Goal: Task Accomplishment & Management: Complete application form

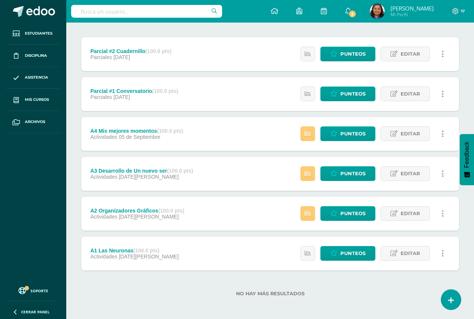
scroll to position [90, 0]
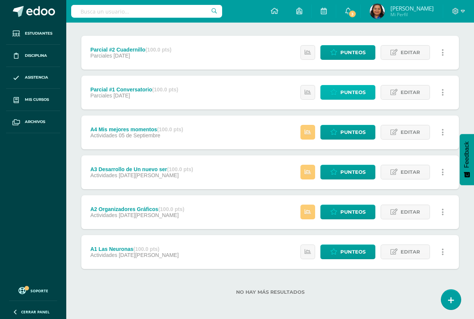
click at [349, 92] on span "Punteos" at bounding box center [352, 92] width 25 height 14
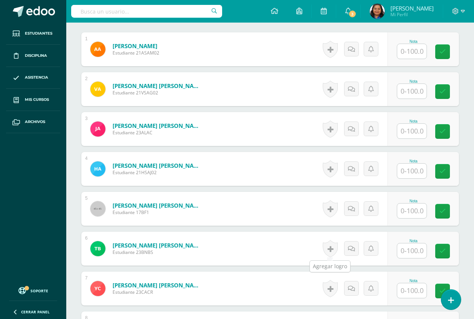
scroll to position [237, 0]
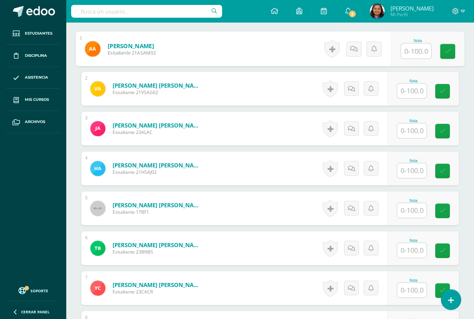
click at [412, 53] on input "text" at bounding box center [416, 51] width 30 height 15
type input "50"
click at [451, 48] on icon at bounding box center [448, 51] width 7 height 6
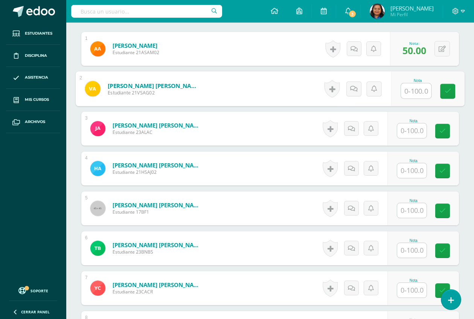
click at [412, 92] on input "text" at bounding box center [416, 91] width 30 height 15
type input "100"
click at [446, 89] on icon at bounding box center [448, 91] width 7 height 6
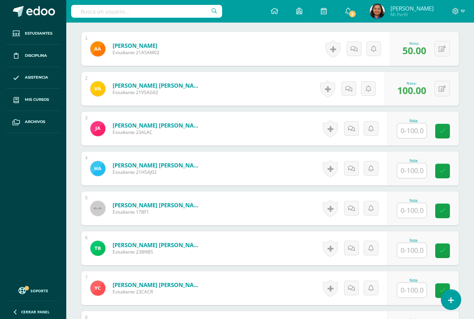
click at [412, 133] on input "text" at bounding box center [411, 130] width 29 height 15
type input "80"
click at [454, 131] on link at bounding box center [447, 131] width 15 height 15
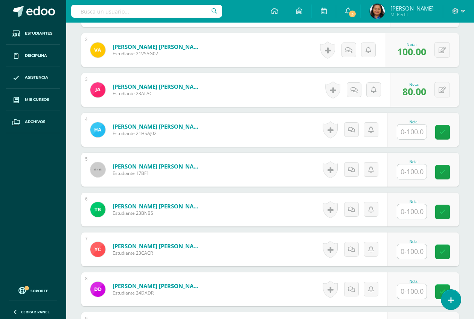
scroll to position [331, 0]
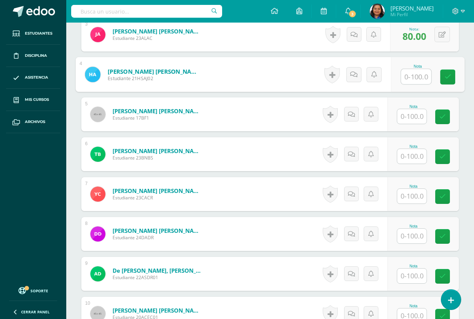
click at [412, 81] on input "text" at bounding box center [416, 76] width 30 height 15
type input "100"
click at [446, 78] on icon at bounding box center [448, 77] width 7 height 6
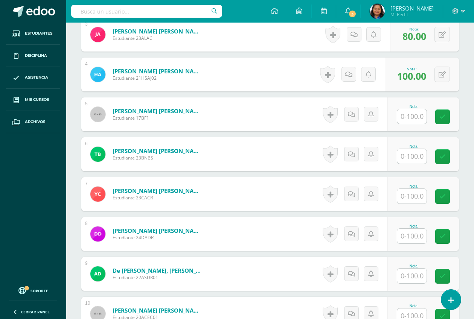
click at [415, 118] on input "text" at bounding box center [411, 116] width 29 height 15
type input "0"
click at [447, 116] on icon at bounding box center [448, 117] width 7 height 6
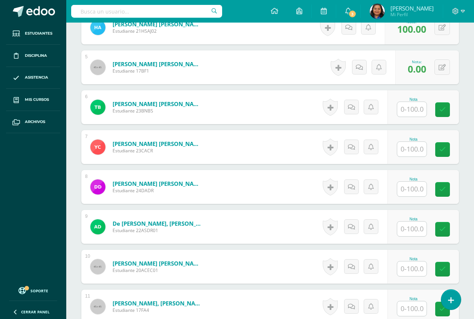
scroll to position [425, 0]
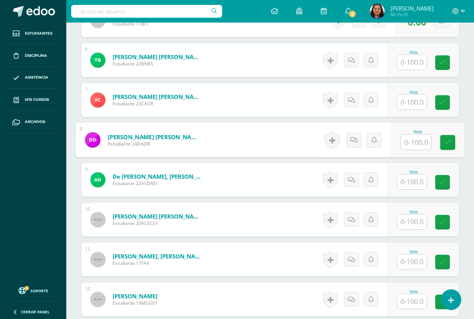
click at [410, 141] on input "text" at bounding box center [416, 142] width 30 height 15
type input "100"
click at [447, 147] on link at bounding box center [447, 142] width 15 height 15
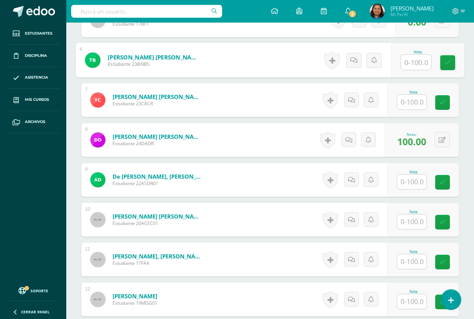
click at [408, 59] on input "text" at bounding box center [416, 62] width 30 height 15
type input "90"
click at [452, 63] on link at bounding box center [447, 62] width 15 height 15
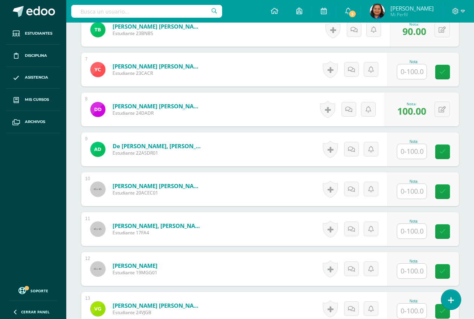
scroll to position [472, 0]
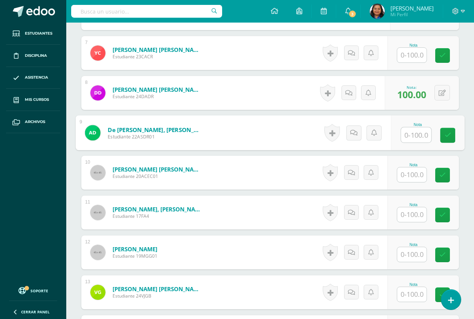
click at [413, 140] on input "text" at bounding box center [416, 135] width 30 height 15
type input "100"
click at [448, 133] on icon at bounding box center [448, 135] width 7 height 6
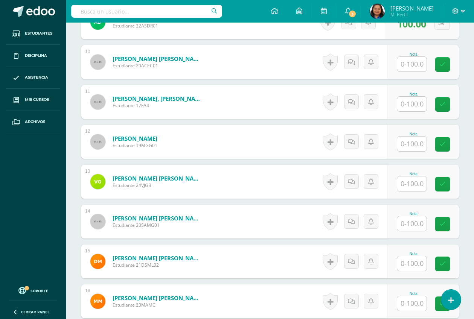
scroll to position [566, 0]
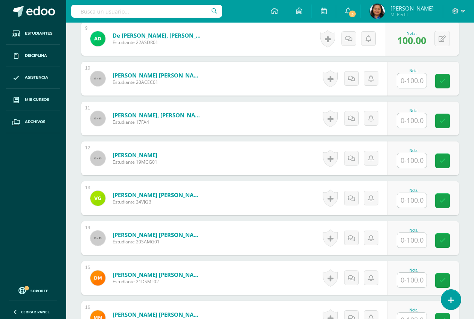
click at [415, 119] on input "text" at bounding box center [411, 120] width 29 height 15
click at [413, 202] on input "text" at bounding box center [416, 200] width 30 height 15
type input "100"
click at [450, 201] on icon at bounding box center [448, 201] width 7 height 6
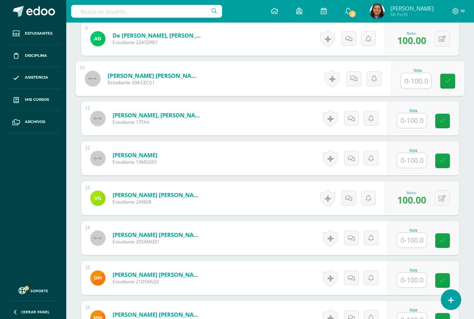
click at [409, 81] on input "text" at bounding box center [416, 80] width 30 height 15
type input "100"
click at [450, 78] on icon at bounding box center [448, 81] width 7 height 6
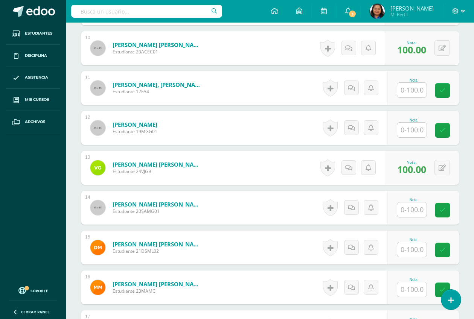
scroll to position [613, 0]
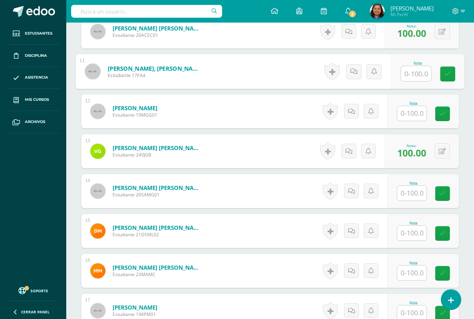
click at [409, 76] on input "text" at bounding box center [416, 73] width 30 height 15
type input "40"
click at [453, 72] on link at bounding box center [447, 74] width 15 height 15
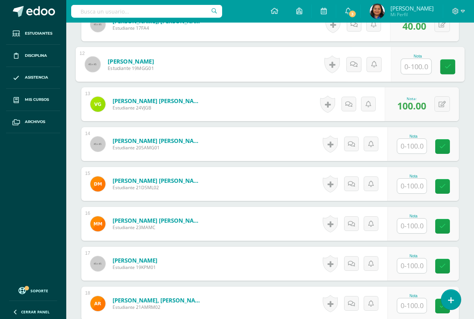
click at [416, 68] on input "text" at bounding box center [416, 66] width 30 height 15
type input "40"
click at [454, 67] on link at bounding box center [447, 66] width 15 height 15
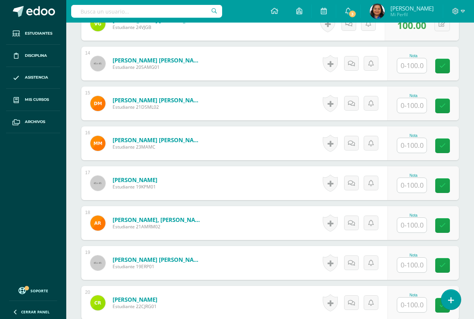
scroll to position [754, 0]
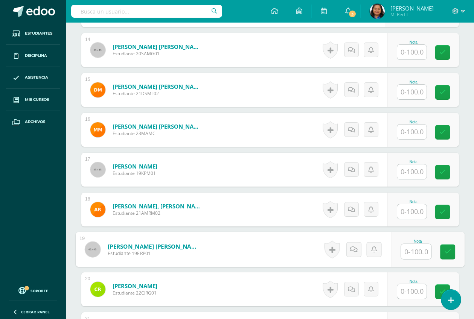
click at [420, 250] on input "text" at bounding box center [416, 251] width 30 height 15
type input "100"
click at [451, 252] on link at bounding box center [447, 252] width 15 height 15
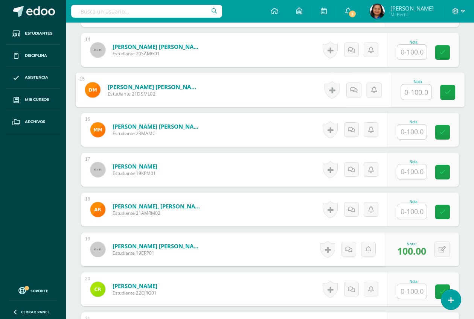
click at [418, 93] on input "text" at bounding box center [416, 92] width 30 height 15
type input "100"
click at [447, 93] on icon at bounding box center [448, 92] width 7 height 6
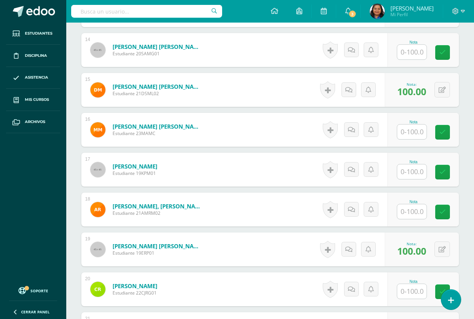
click at [413, 50] on input "text" at bounding box center [411, 52] width 29 height 15
type input "9"
click at [415, 290] on input "text" at bounding box center [416, 291] width 30 height 15
type input "90"
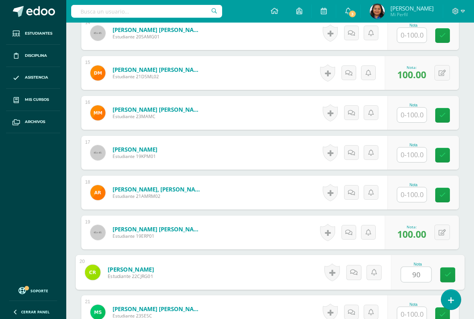
scroll to position [802, 0]
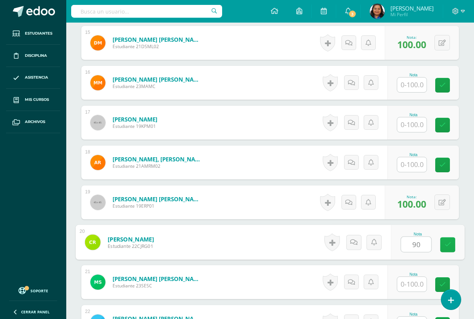
click at [451, 244] on icon at bounding box center [448, 245] width 7 height 6
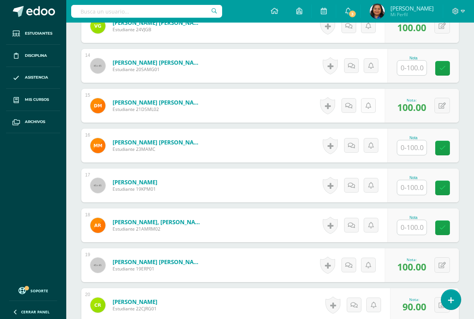
scroll to position [754, 0]
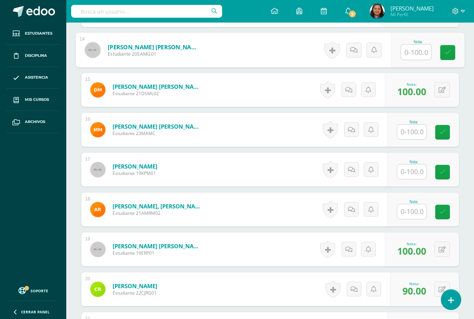
click at [406, 52] on input "text" at bounding box center [416, 52] width 30 height 15
type input "100"
click at [447, 55] on icon at bounding box center [448, 52] width 7 height 6
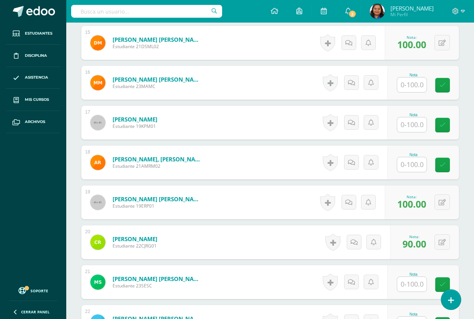
scroll to position [849, 0]
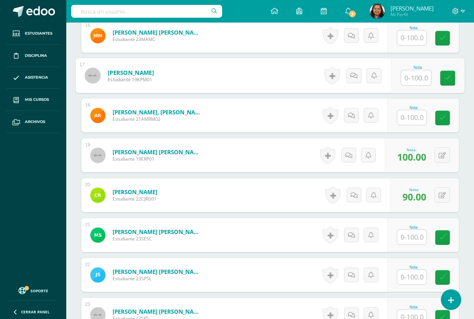
click at [419, 80] on input "text" at bounding box center [416, 77] width 30 height 15
type input "40"
click at [445, 78] on icon at bounding box center [448, 78] width 7 height 6
click at [416, 40] on input "text" at bounding box center [411, 37] width 29 height 15
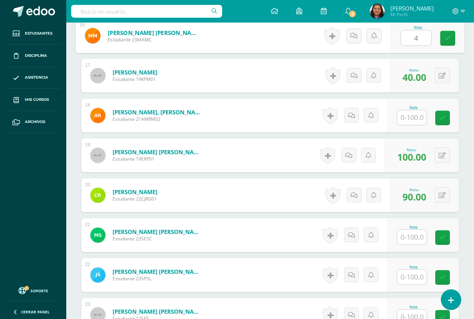
type input "40"
click at [450, 35] on icon at bounding box center [448, 38] width 7 height 6
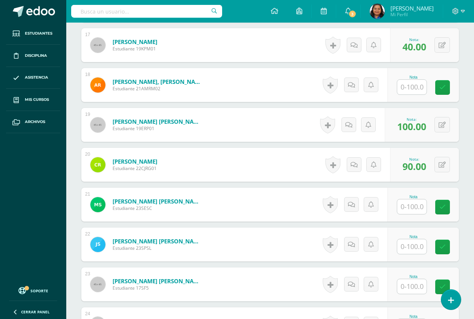
scroll to position [896, 0]
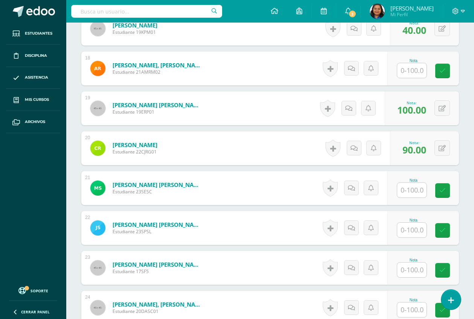
click at [409, 74] on input "text" at bounding box center [411, 70] width 29 height 15
type input "40"
click at [443, 66] on link at bounding box center [447, 71] width 15 height 15
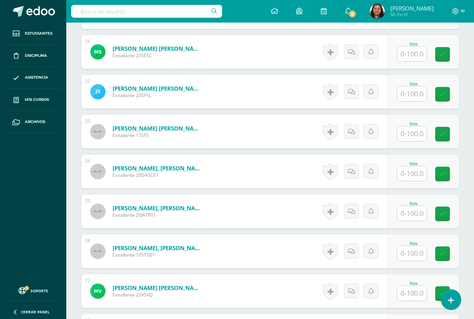
scroll to position [1037, 0]
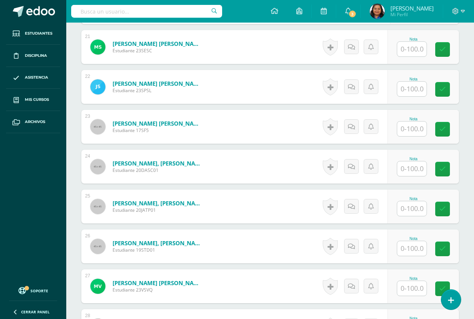
click at [416, 52] on input "text" at bounding box center [411, 49] width 29 height 15
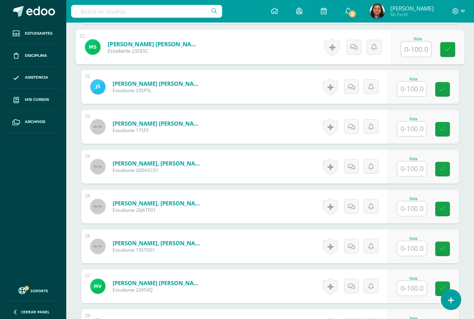
type input "0"
click at [454, 51] on link at bounding box center [447, 49] width 15 height 15
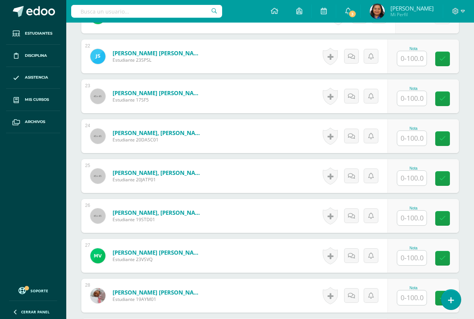
scroll to position [1084, 0]
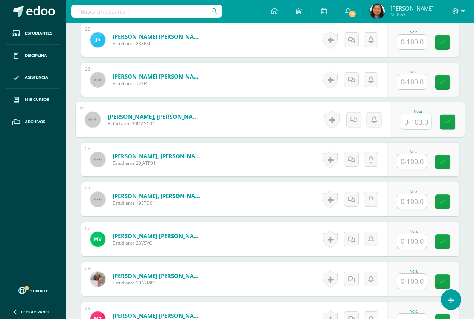
click at [410, 115] on input "text" at bounding box center [416, 121] width 30 height 15
type input "4"
type input "30"
click at [449, 123] on icon at bounding box center [448, 122] width 7 height 6
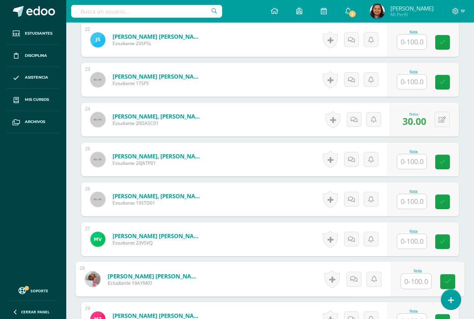
click at [417, 284] on input "text" at bounding box center [416, 281] width 30 height 15
type input "100"
click at [449, 281] on icon at bounding box center [448, 282] width 7 height 6
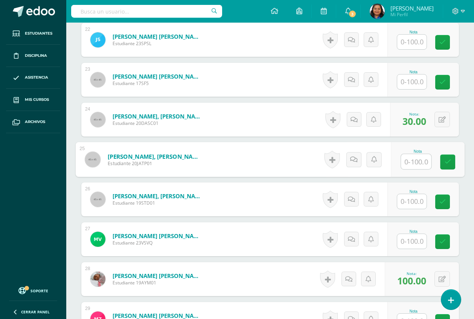
drag, startPoint x: 417, startPoint y: 166, endPoint x: 415, endPoint y: 161, distance: 4.9
click at [416, 166] on input "text" at bounding box center [416, 161] width 30 height 15
type input "90"
click at [451, 162] on link at bounding box center [447, 162] width 15 height 15
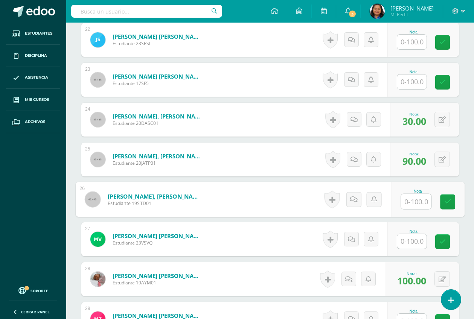
click at [415, 202] on input "text" at bounding box center [416, 201] width 30 height 15
type input "40"
click at [451, 201] on link at bounding box center [447, 202] width 15 height 15
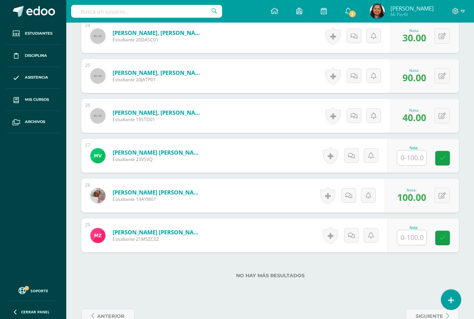
scroll to position [1178, 0]
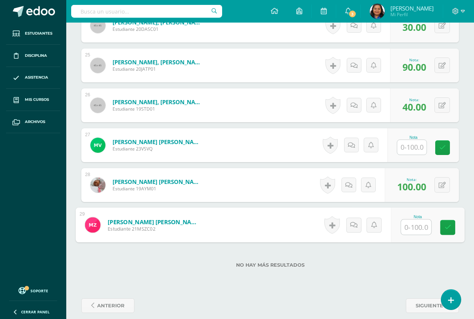
click at [413, 228] on input "text" at bounding box center [416, 227] width 30 height 15
type input "90"
click at [447, 229] on icon at bounding box center [448, 227] width 7 height 6
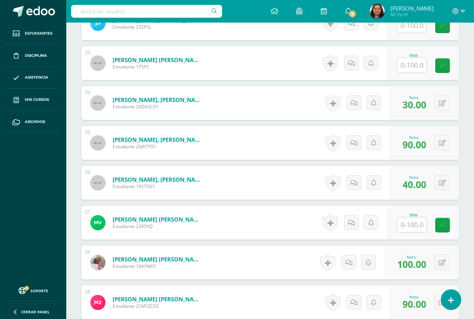
scroll to position [1084, 0]
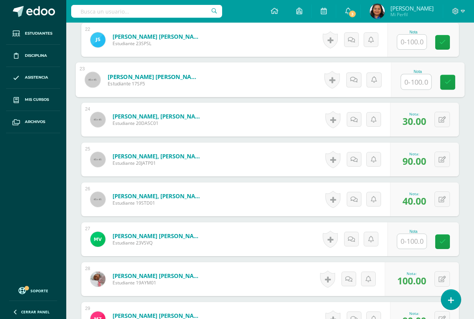
click at [415, 84] on input "text" at bounding box center [416, 82] width 30 height 15
type input "40"
click at [449, 85] on icon at bounding box center [448, 82] width 7 height 6
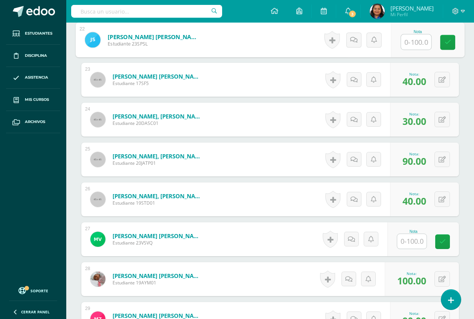
click at [417, 41] on input "text" at bounding box center [416, 42] width 30 height 15
type input "4"
type input "50"
click at [451, 43] on link at bounding box center [447, 42] width 15 height 15
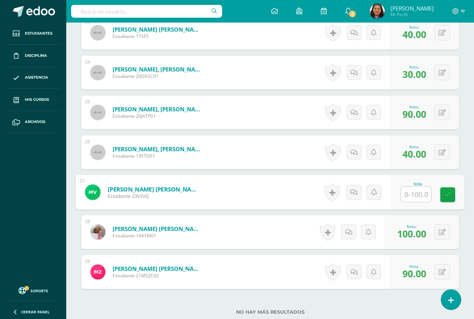
click at [412, 201] on input "text" at bounding box center [416, 194] width 30 height 15
type input "100"
click at [451, 197] on icon at bounding box center [448, 195] width 7 height 6
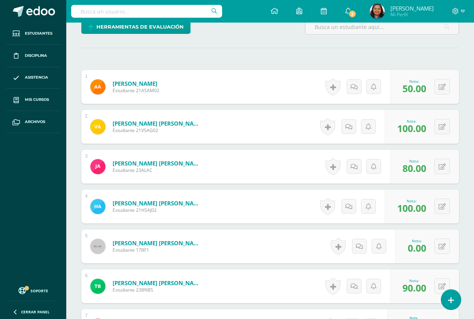
scroll to position [340, 0]
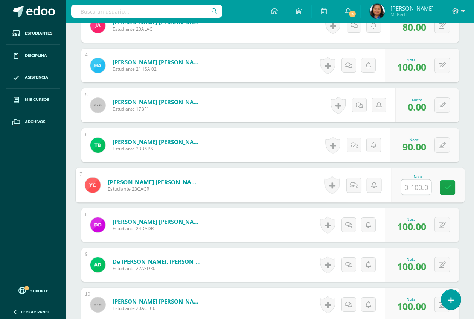
click at [411, 185] on input "text" at bounding box center [416, 187] width 30 height 15
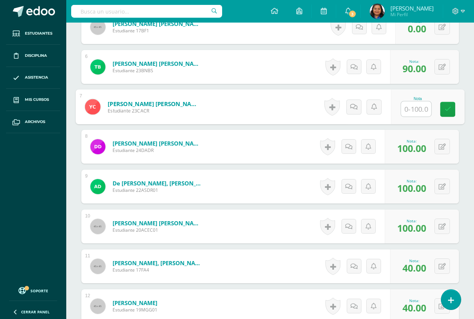
scroll to position [434, 0]
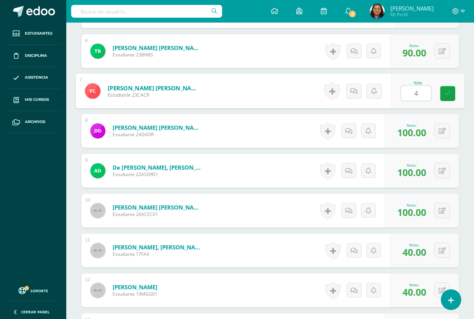
type input "40"
click at [448, 93] on icon at bounding box center [448, 93] width 7 height 6
